Goal: Task Accomplishment & Management: Manage account settings

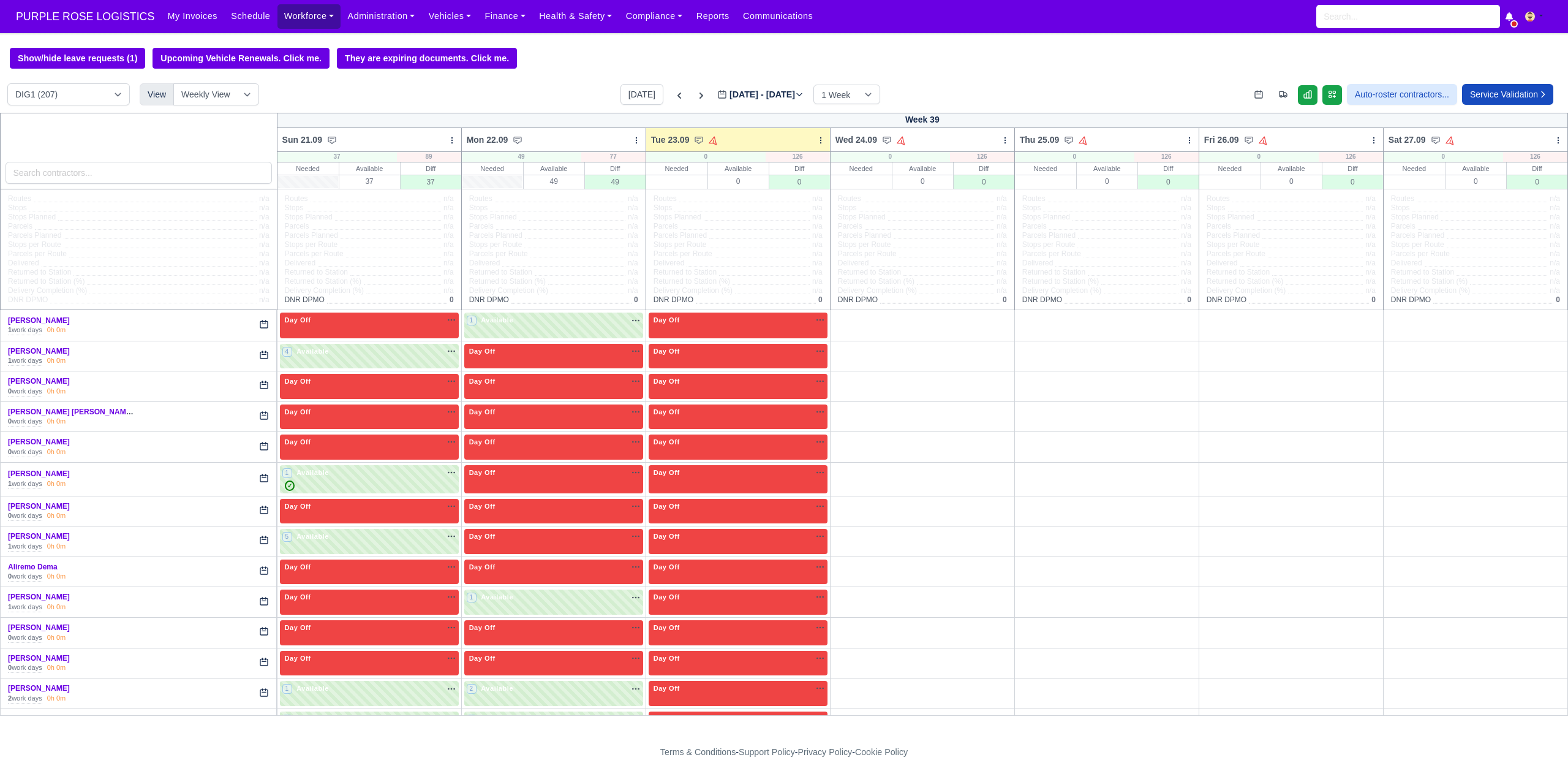
click at [294, 19] on link "Workforce" at bounding box center [309, 16] width 64 height 24
click at [327, 44] on link "Manpower" at bounding box center [332, 43] width 99 height 26
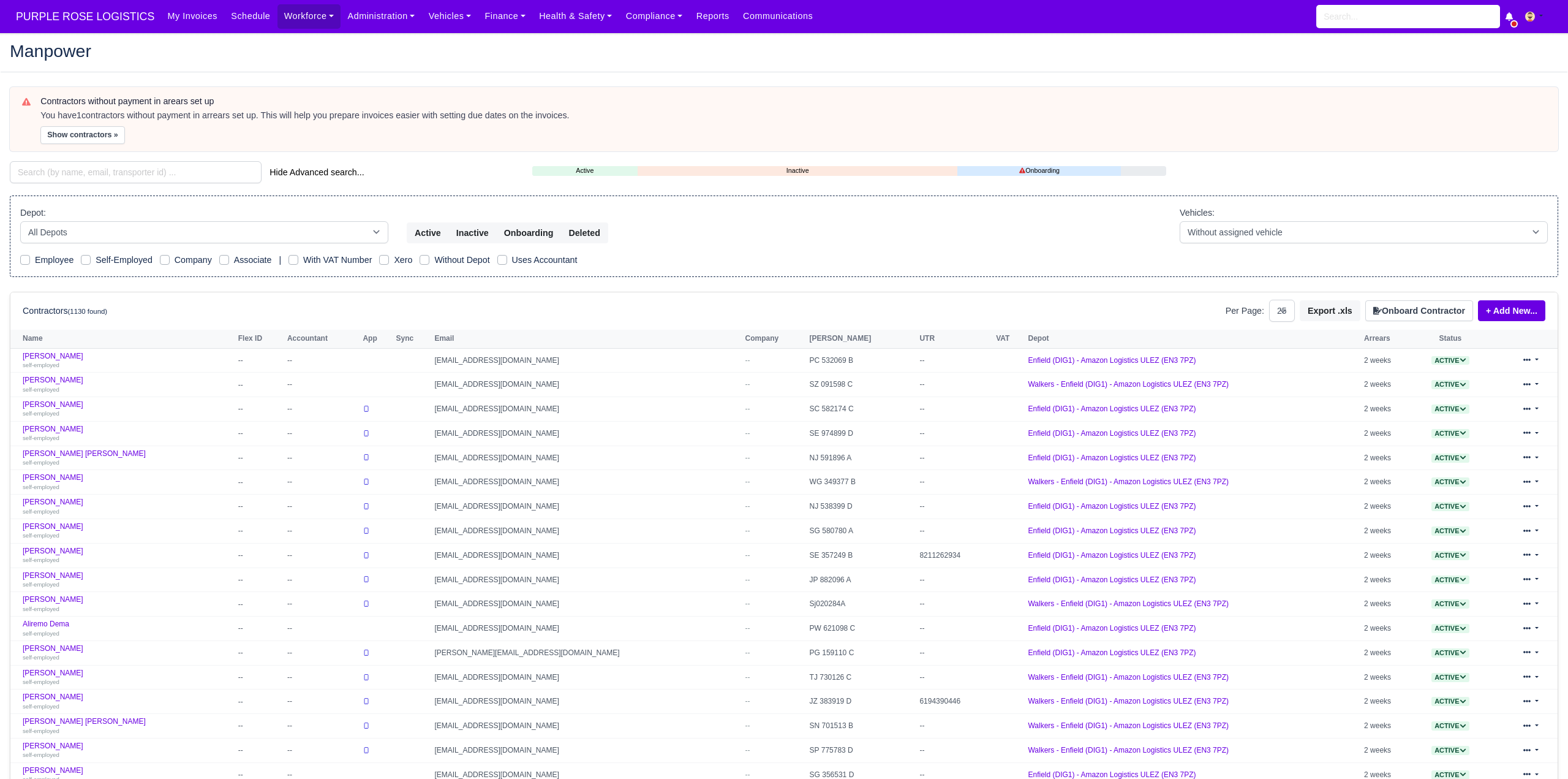
select select "25"
click at [158, 171] on input "search" at bounding box center [136, 172] width 252 height 22
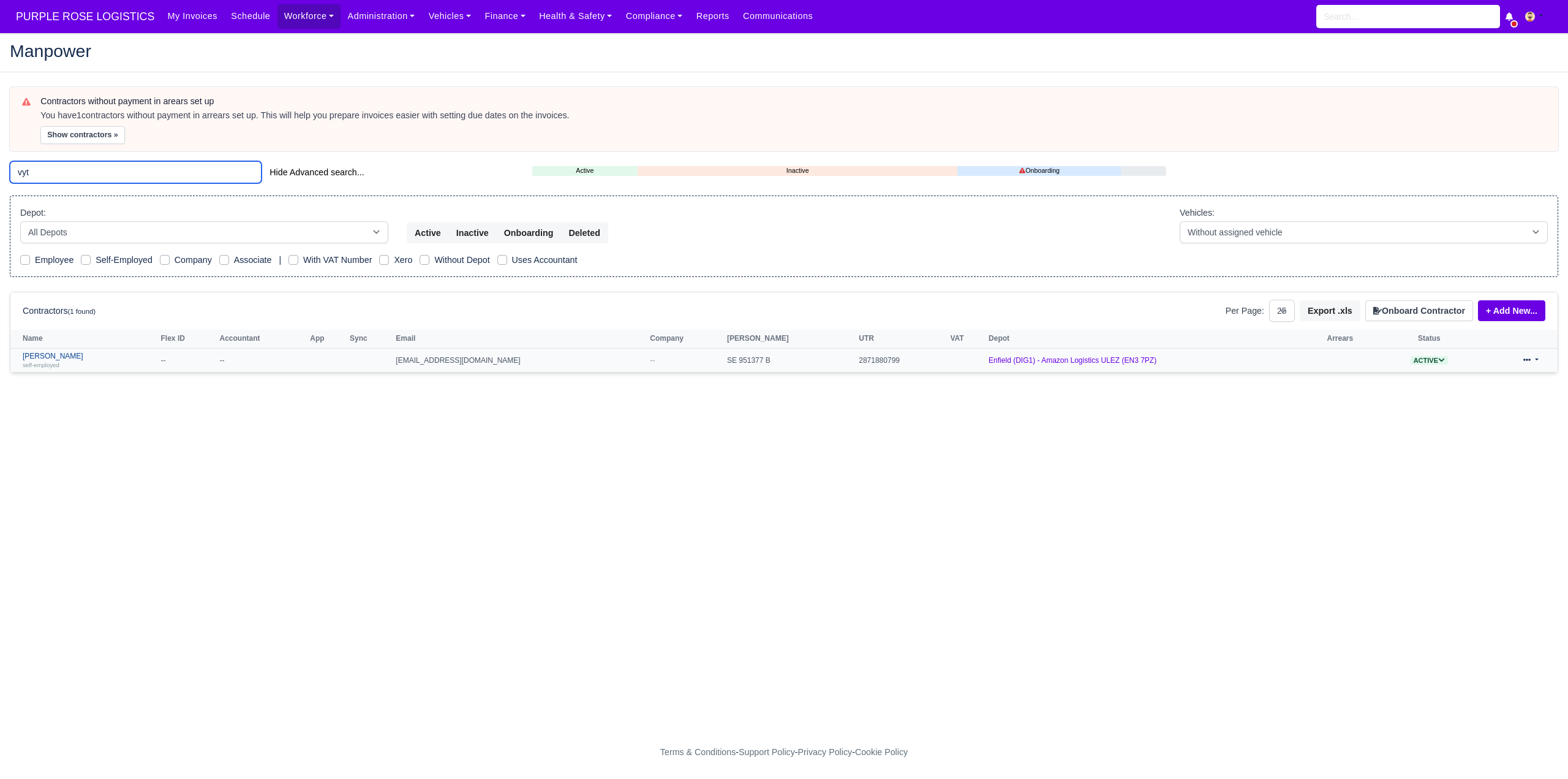
type input "vyt"
drag, startPoint x: 91, startPoint y: 355, endPoint x: 297, endPoint y: 421, distance: 216.3
click at [91, 356] on link "Vytautas Mackevicius self-employed" at bounding box center [89, 360] width 132 height 18
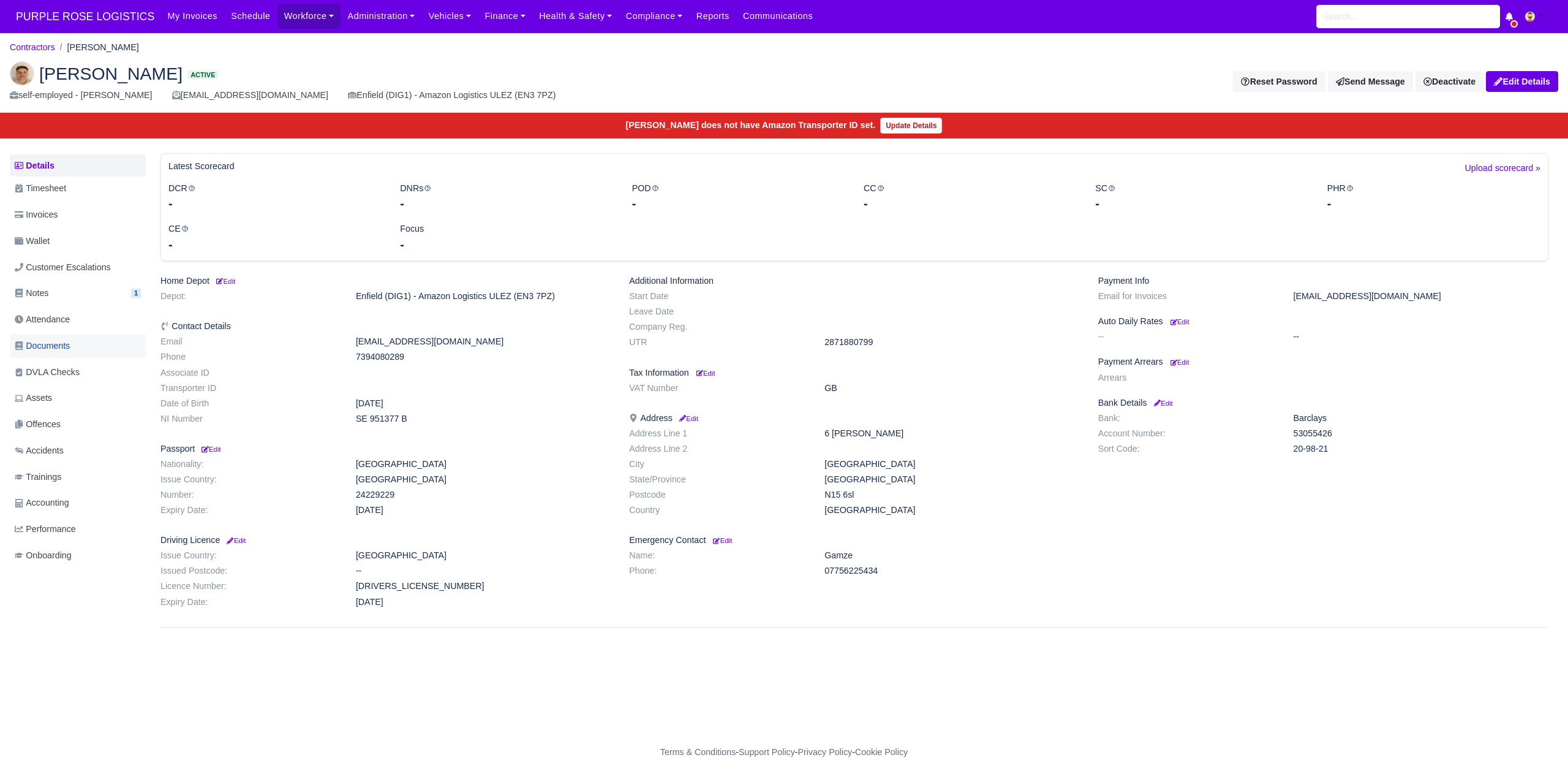
click at [58, 346] on span "Documents" at bounding box center [42, 346] width 55 height 14
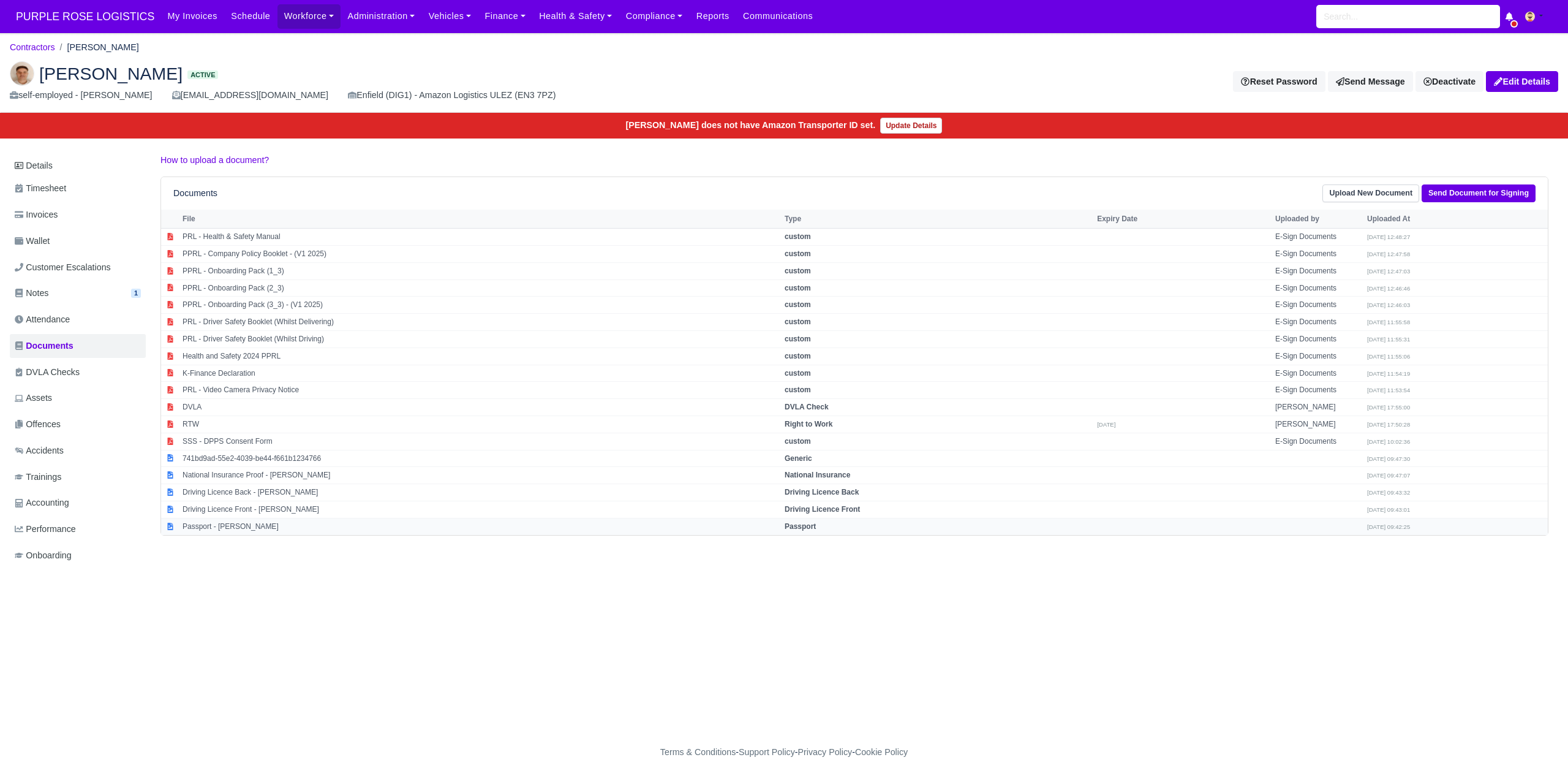
click at [816, 528] on strong "Passport" at bounding box center [800, 526] width 31 height 9
select select "passport"
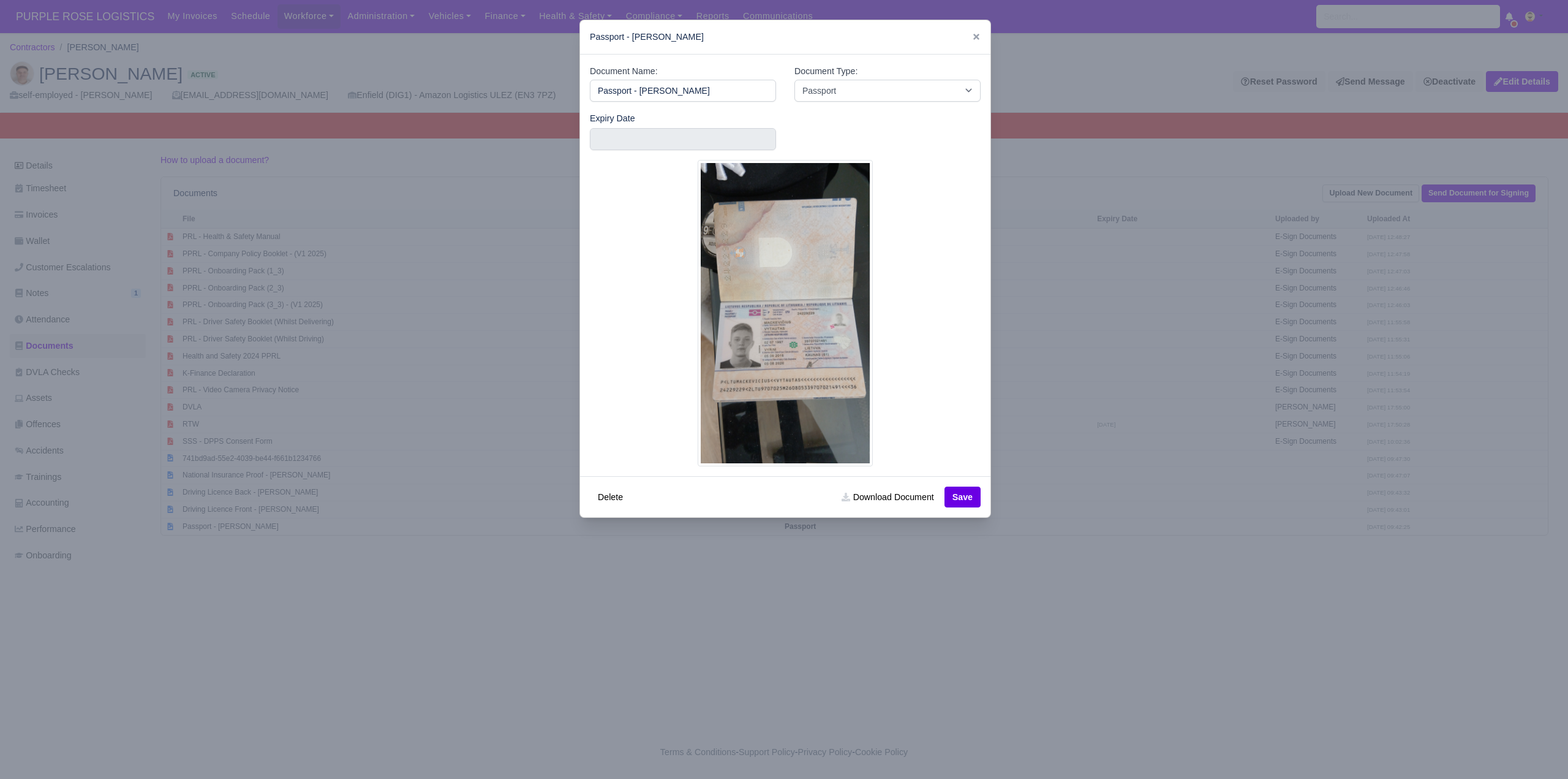
click at [977, 654] on div at bounding box center [784, 390] width 1568 height 779
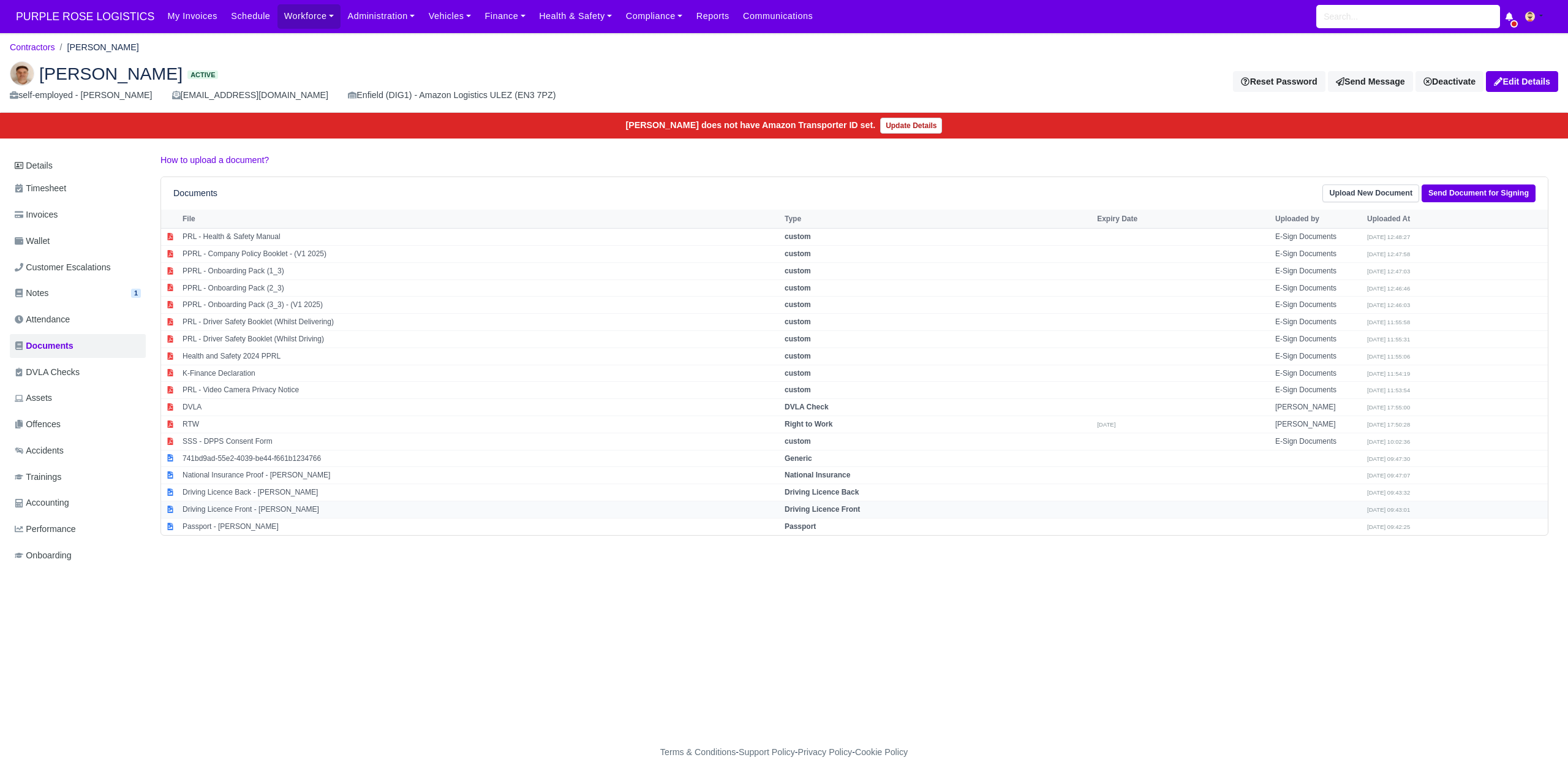
click at [855, 511] on strong "Driving Licence Front" at bounding box center [822, 509] width 75 height 9
select select "driving-licence-front"
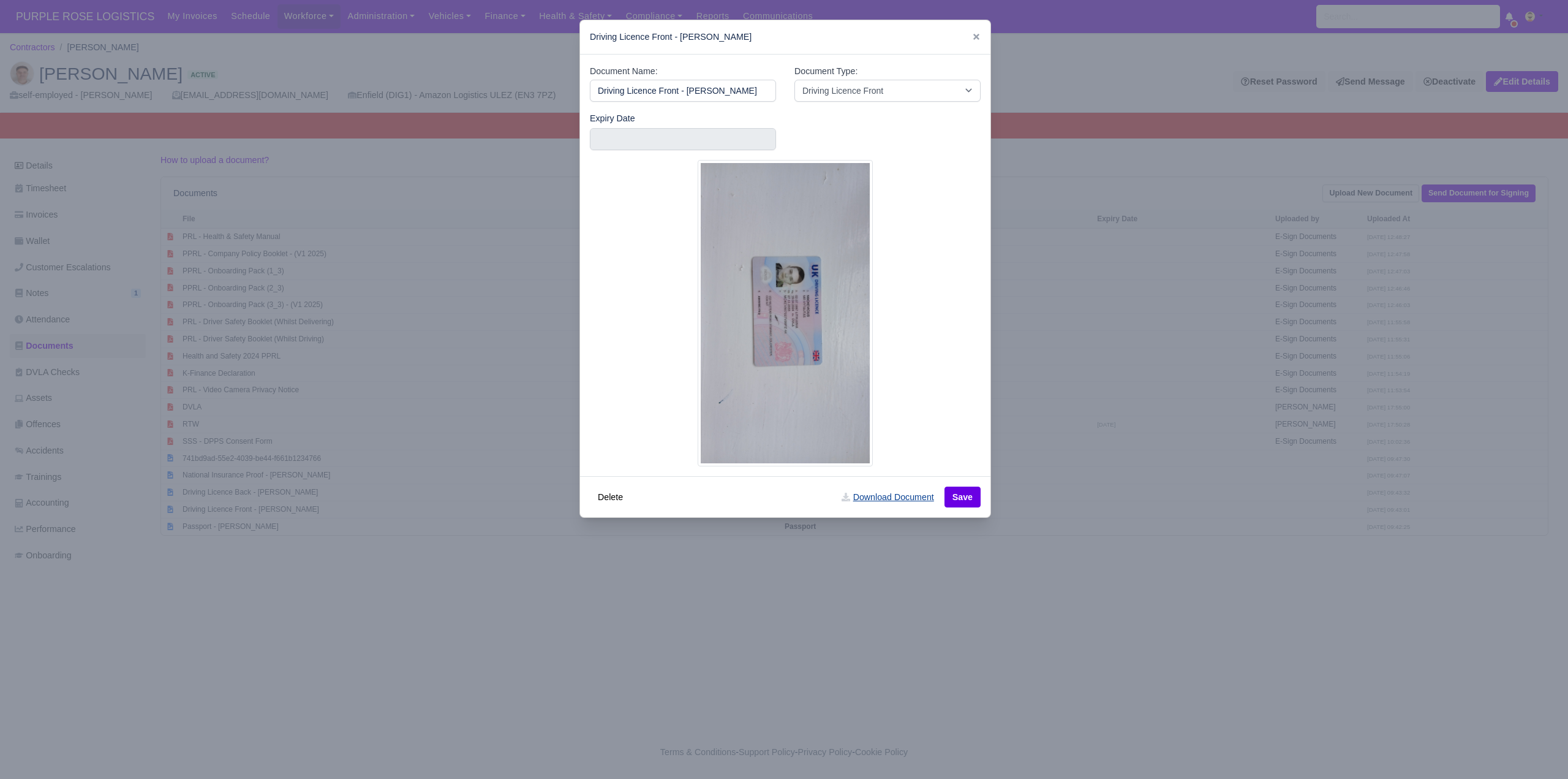
click at [879, 492] on link "Download Document" at bounding box center [887, 497] width 108 height 21
click at [972, 37] on icon at bounding box center [976, 37] width 9 height 9
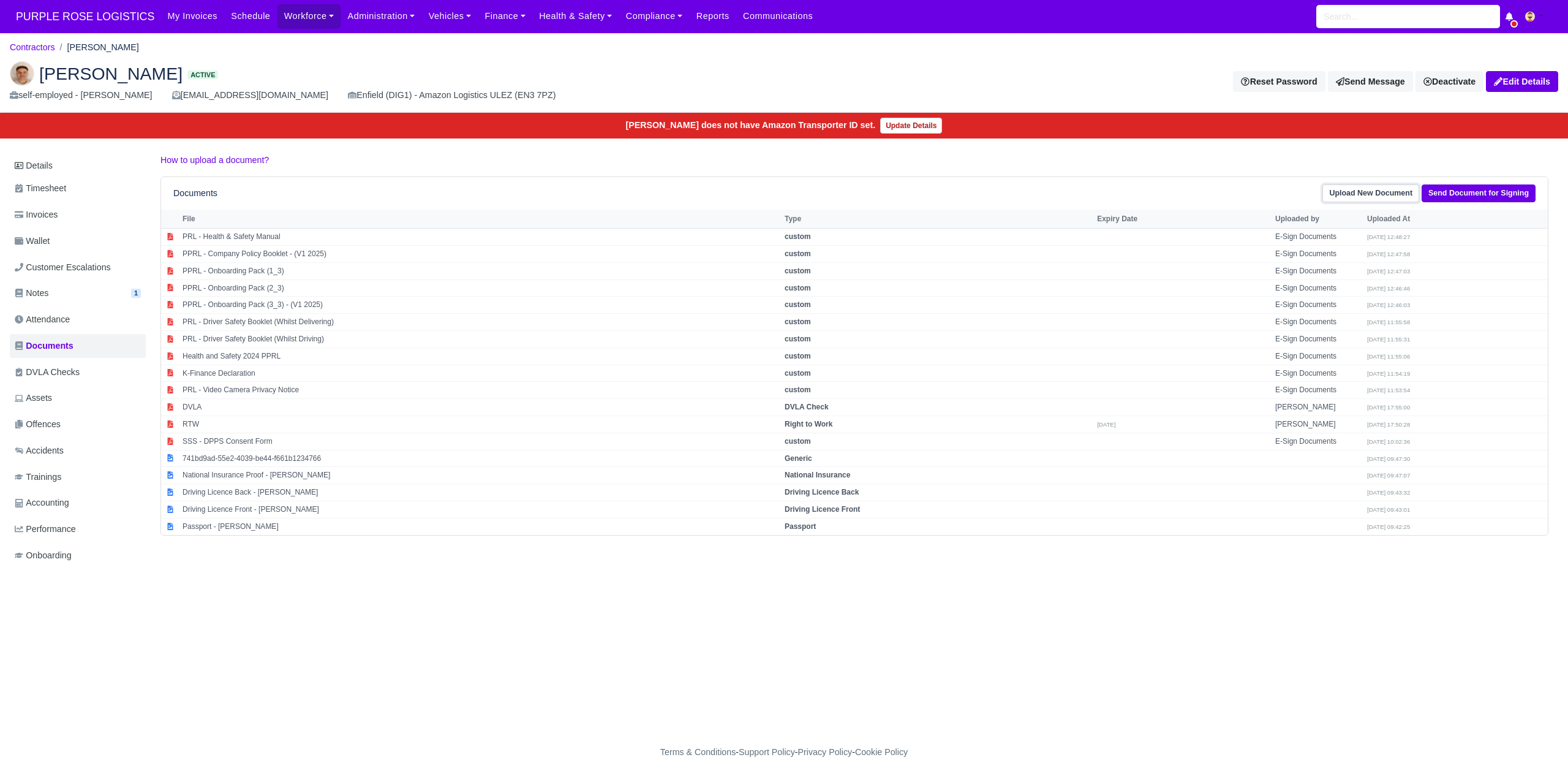
click at [1366, 188] on link "Upload New Document" at bounding box center [1370, 193] width 97 height 18
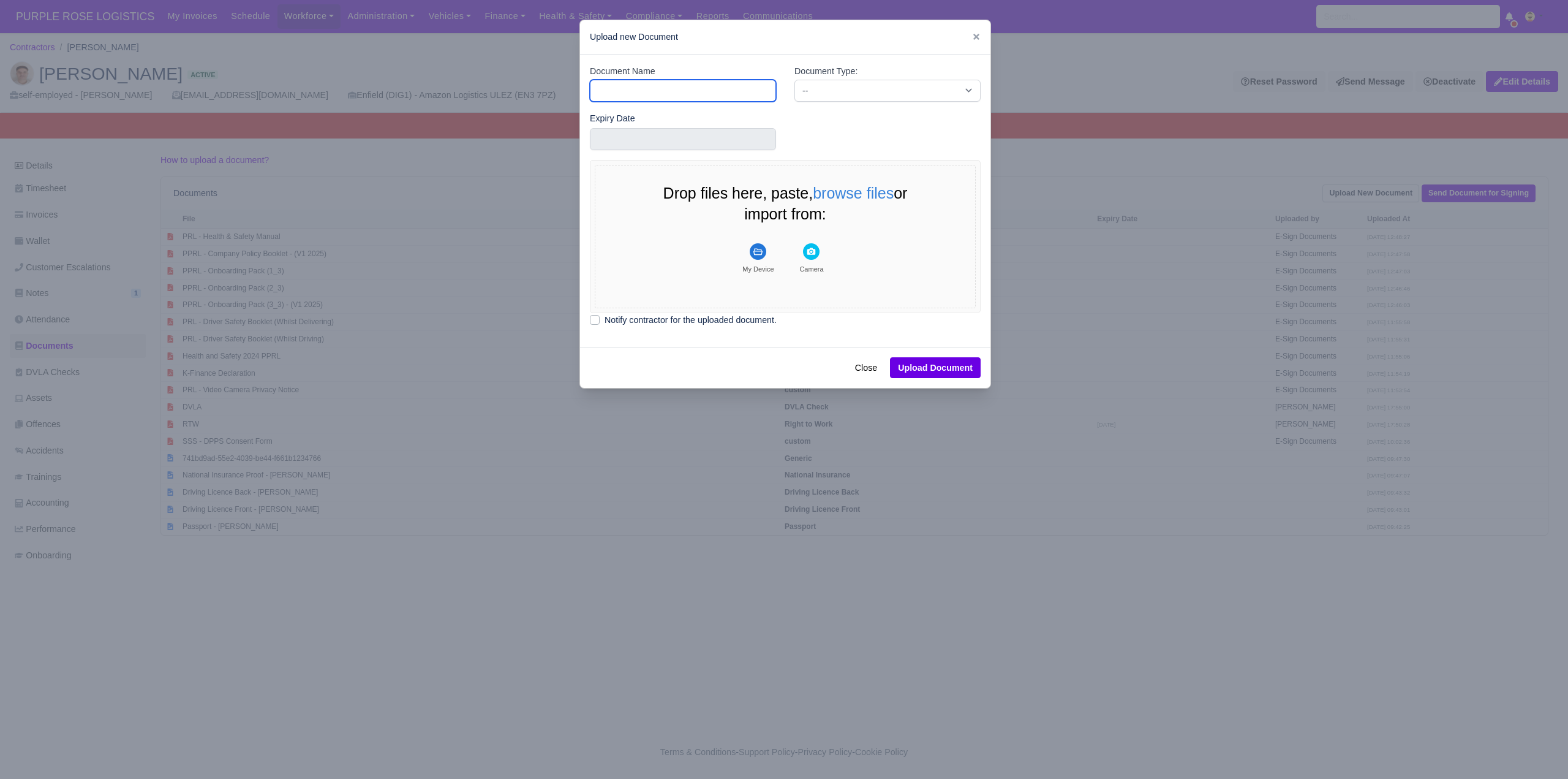
click at [628, 92] on input "Document Name" at bounding box center [683, 91] width 186 height 22
type input "POA"
click at [833, 88] on select "-- Accounting Engagement Letter Age Verification Confirmation Background Check …" at bounding box center [887, 91] width 186 height 22
select select "proof-of-address"
click at [794, 80] on select "-- Accounting Engagement Letter Age Verification Confirmation Background Check …" at bounding box center [887, 91] width 186 height 22
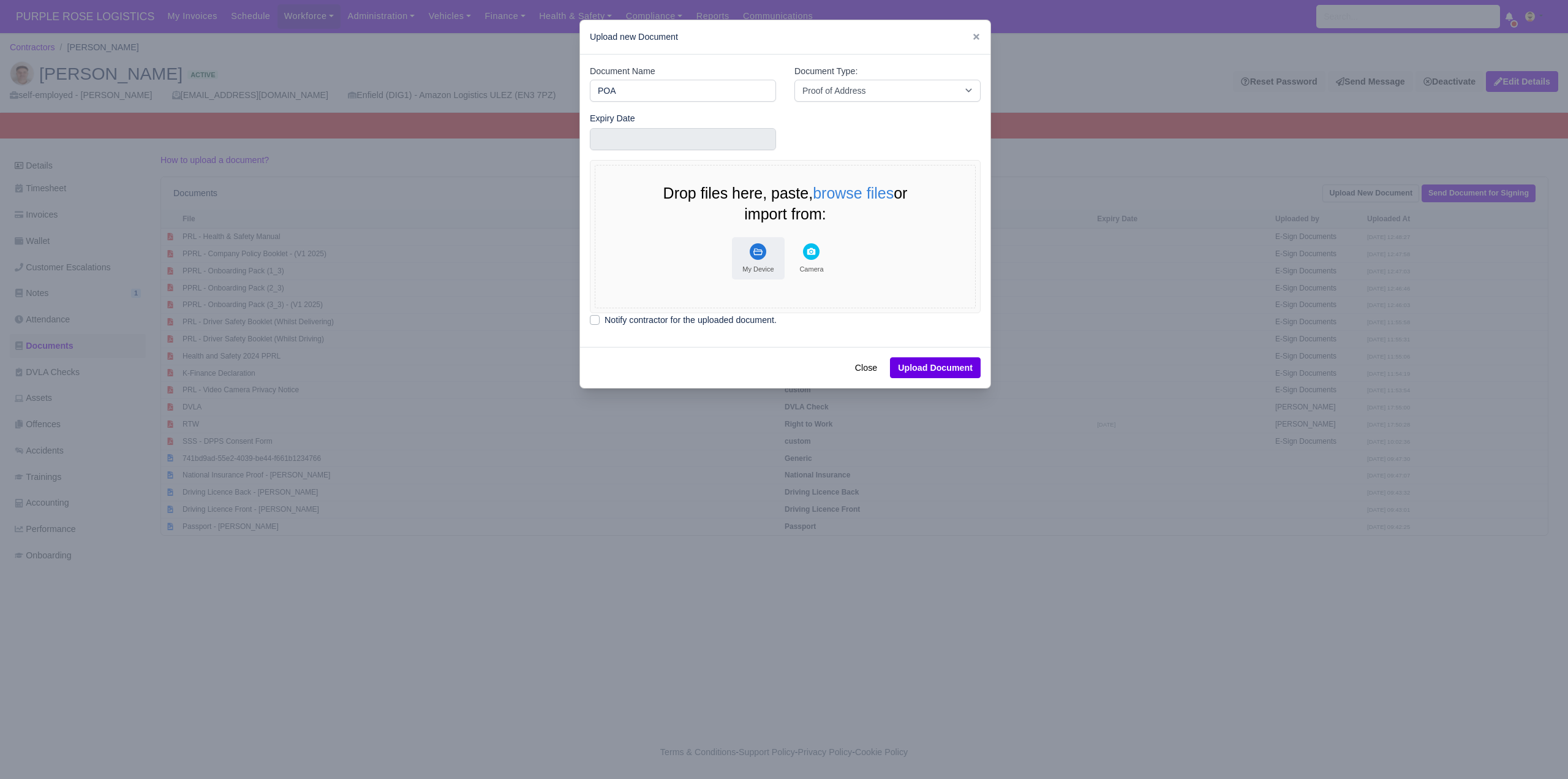
click at [755, 255] on rect "File Uploader" at bounding box center [757, 251] width 17 height 17
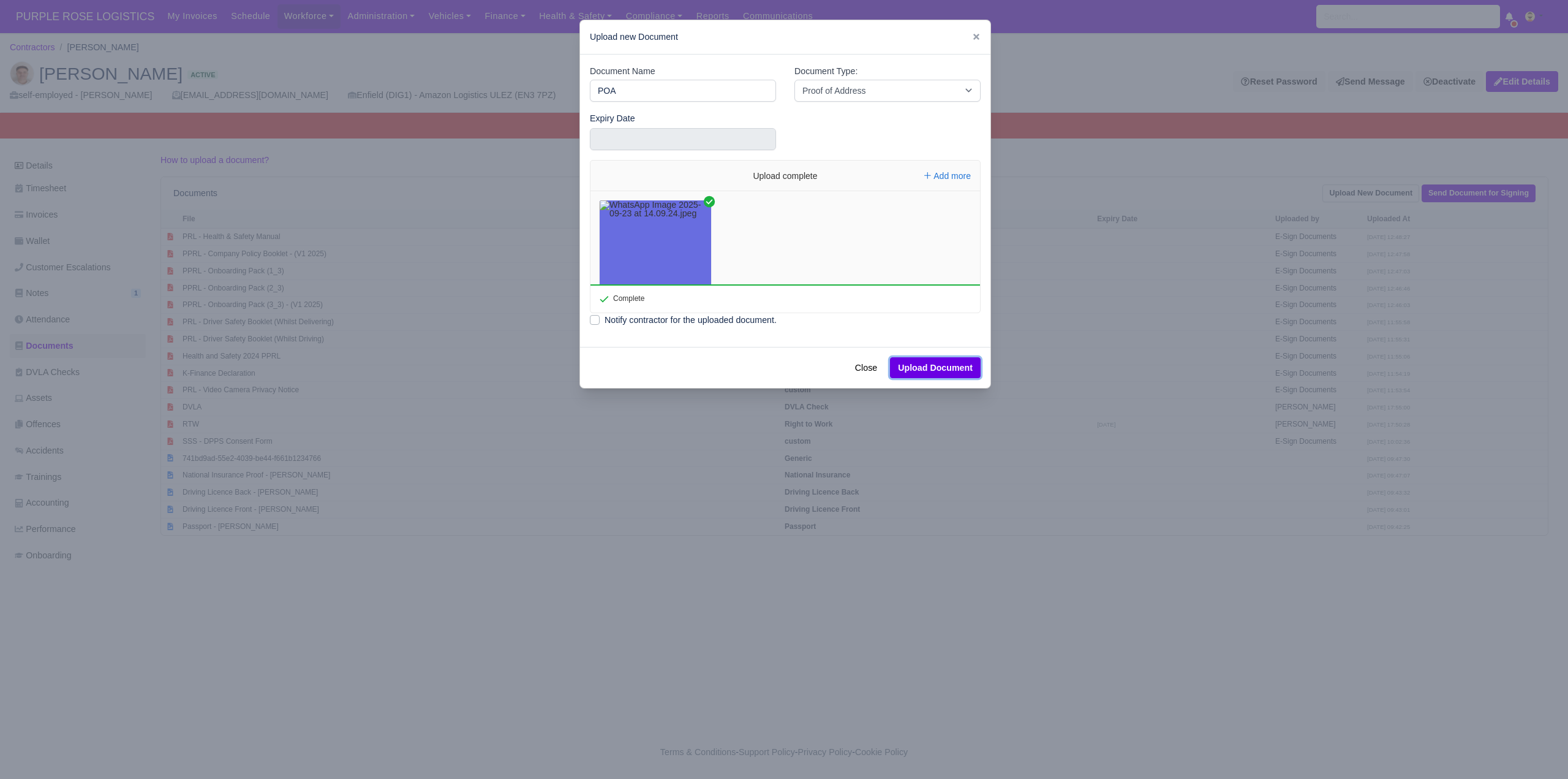
click at [912, 367] on button "Upload Document" at bounding box center [935, 367] width 91 height 21
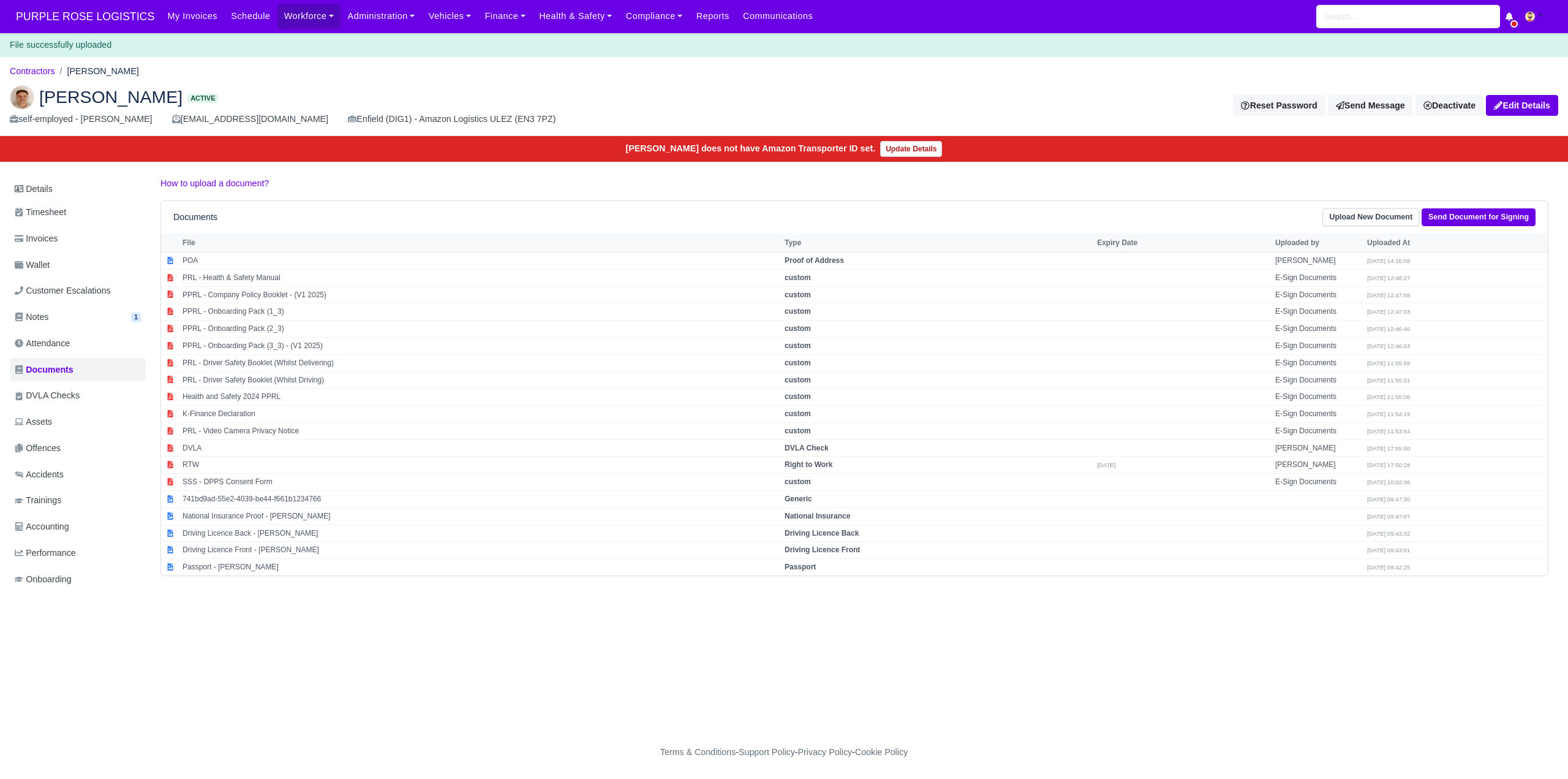
click at [355, 72] on ol "Contractors [PERSON_NAME]" at bounding box center [784, 71] width 1548 height 19
